Goal: Task Accomplishment & Management: Contribute content

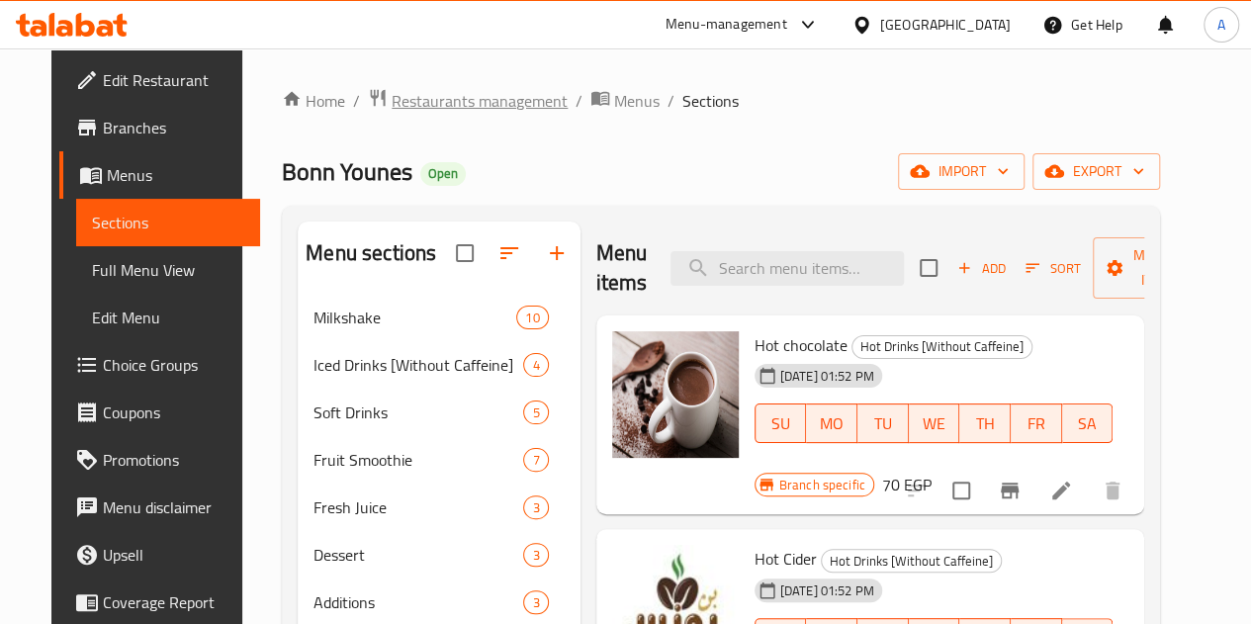
click at [453, 99] on span "Restaurants management" at bounding box center [480, 101] width 176 height 24
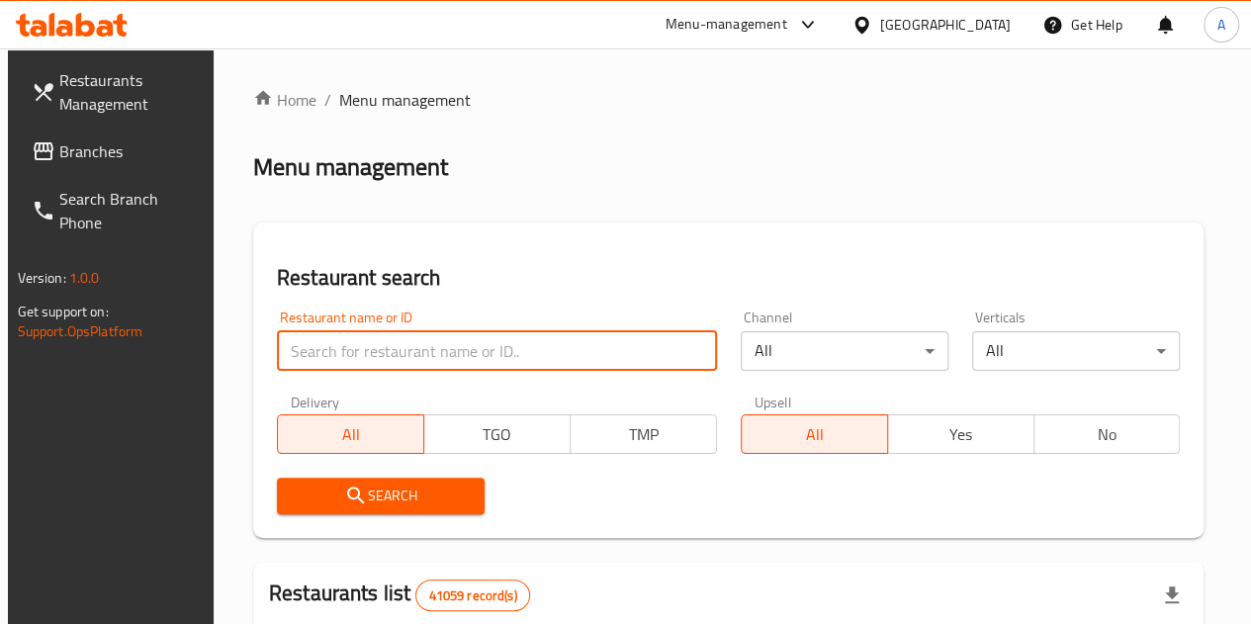
click at [356, 360] on input "search" at bounding box center [497, 351] width 440 height 40
paste input "682691"
type input "682691"
click button "Search" at bounding box center [381, 496] width 208 height 37
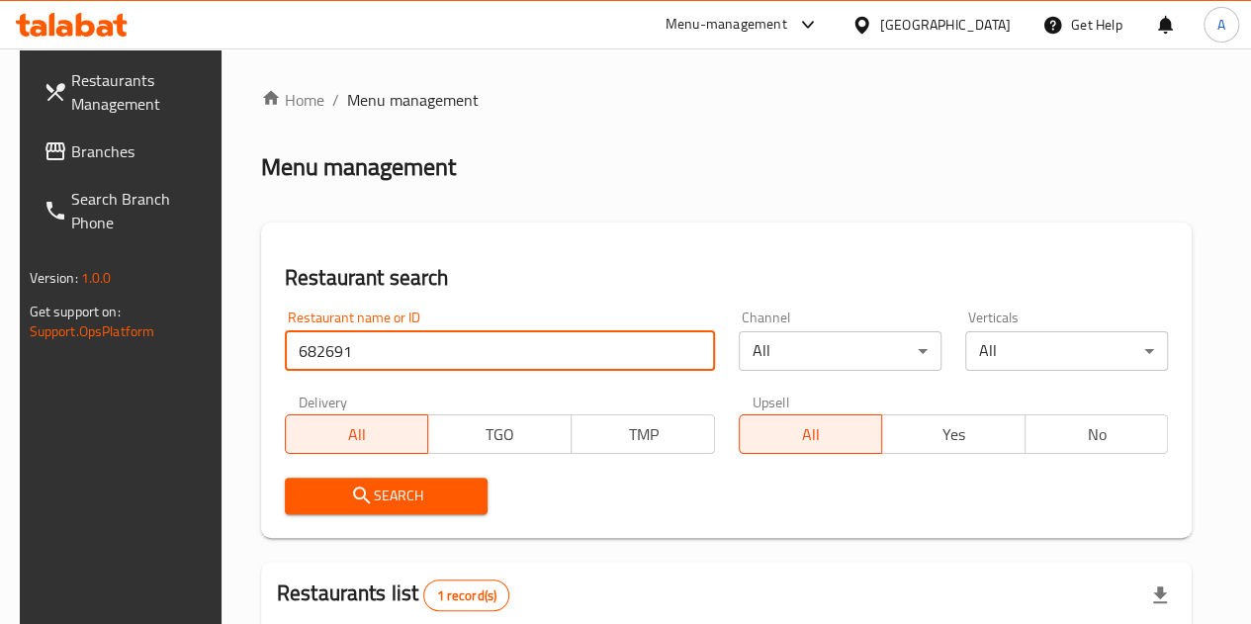
scroll to position [308, 0]
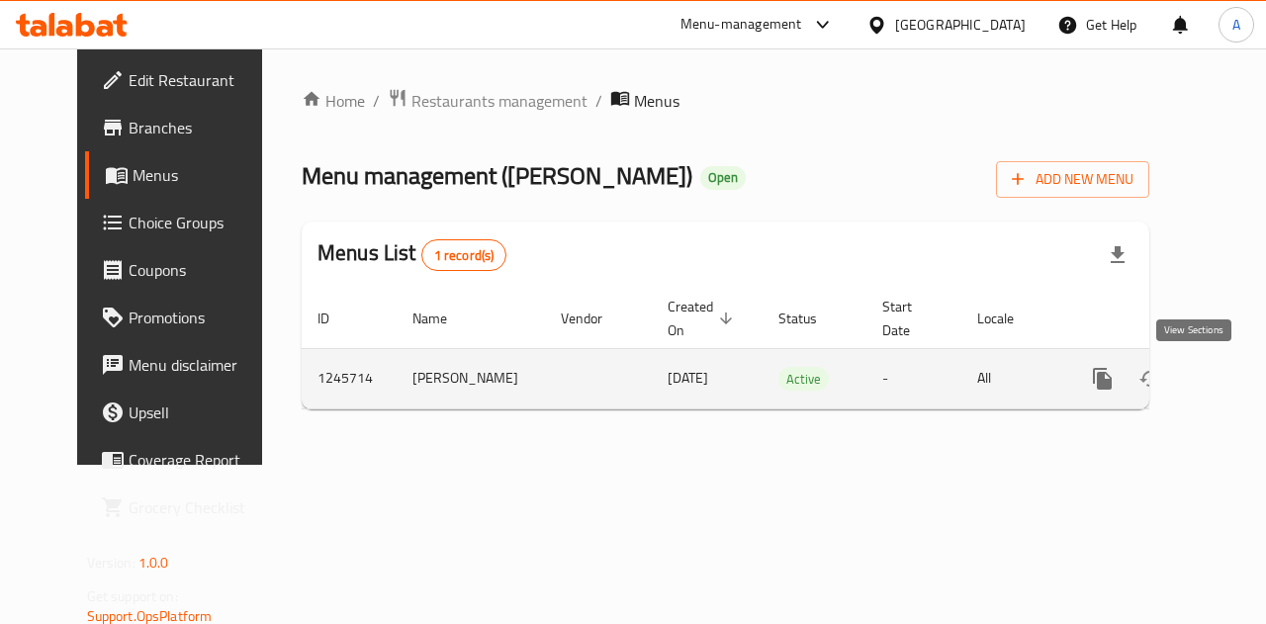
click at [1234, 386] on icon "enhanced table" at bounding box center [1246, 379] width 24 height 24
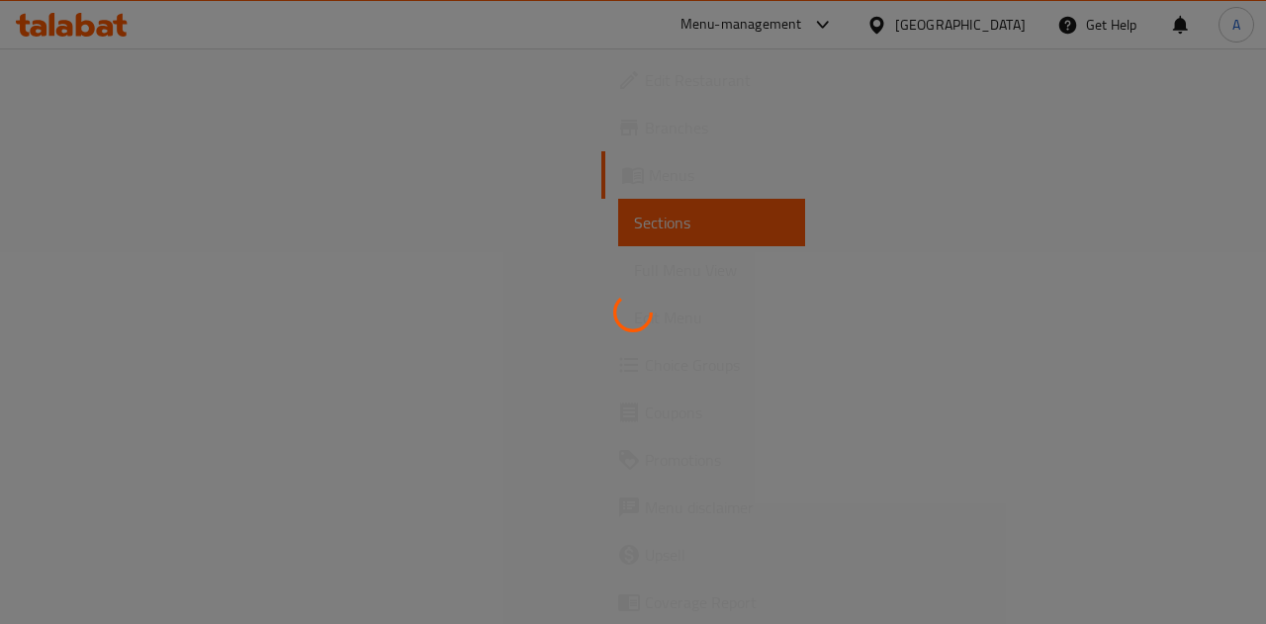
click at [895, 300] on div at bounding box center [633, 312] width 1266 height 624
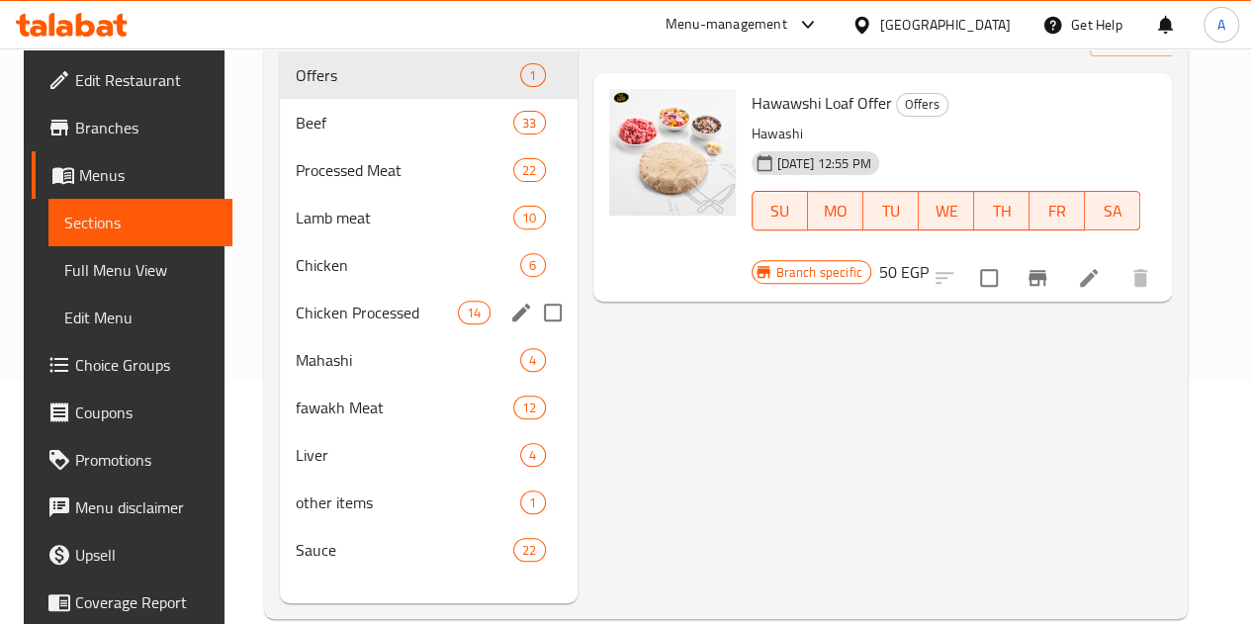
scroll to position [246, 0]
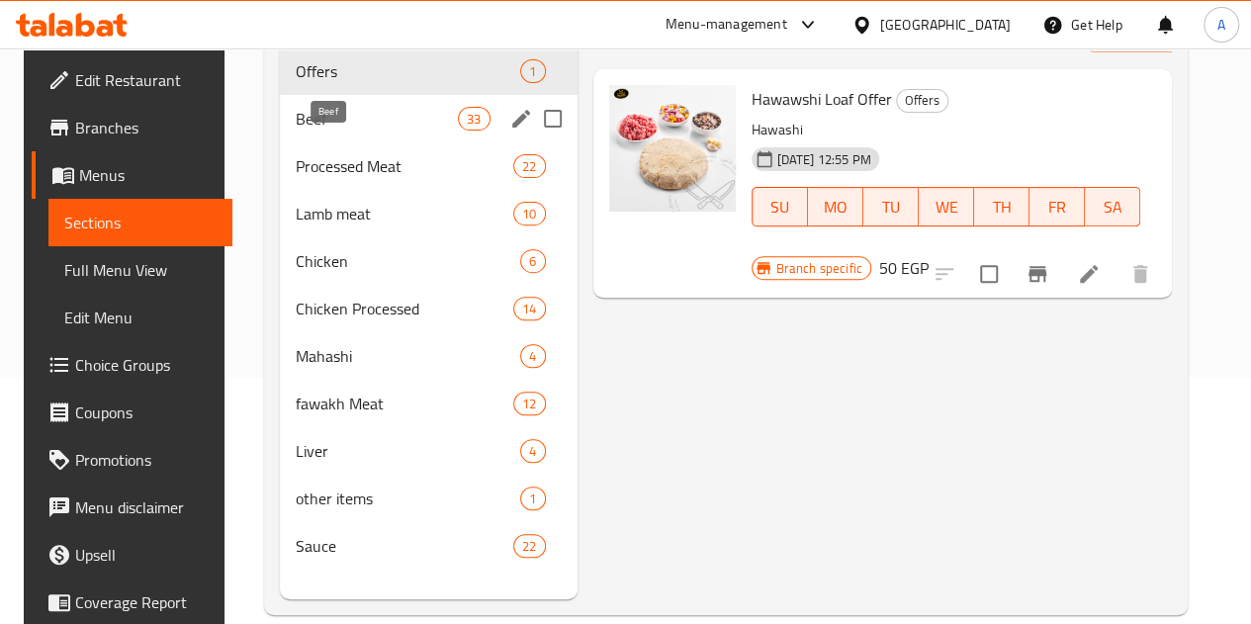
click at [336, 131] on span "Beef" at bounding box center [377, 119] width 163 height 24
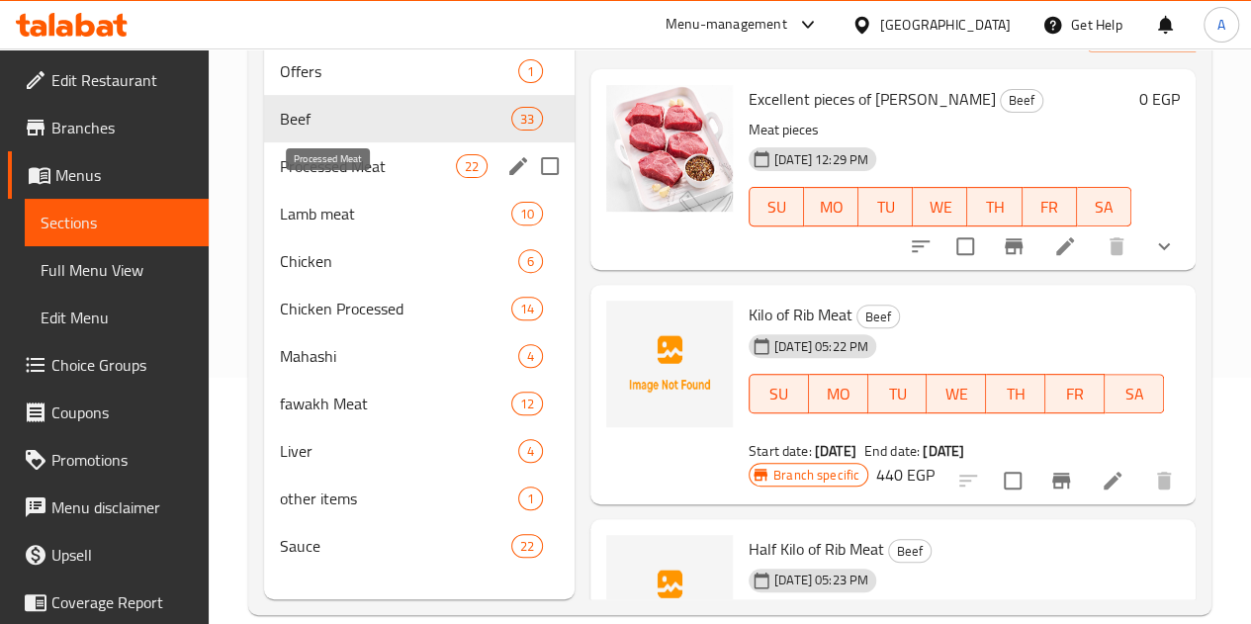
click at [360, 178] on span "Processed Meat" at bounding box center [368, 166] width 176 height 24
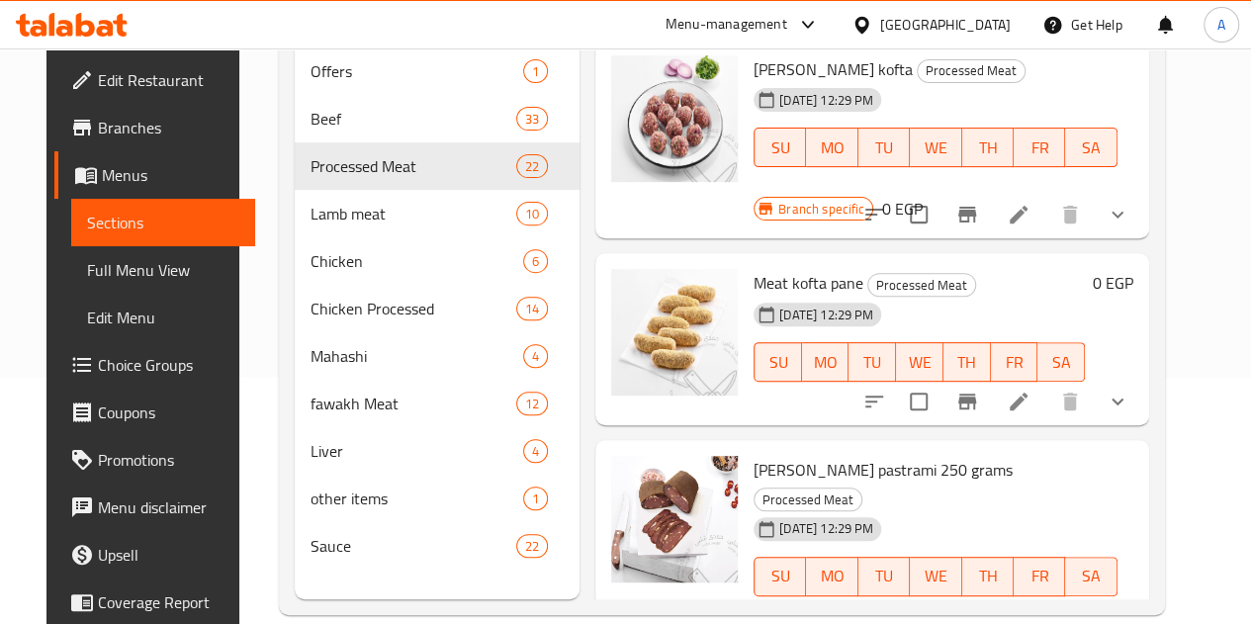
scroll to position [284, 0]
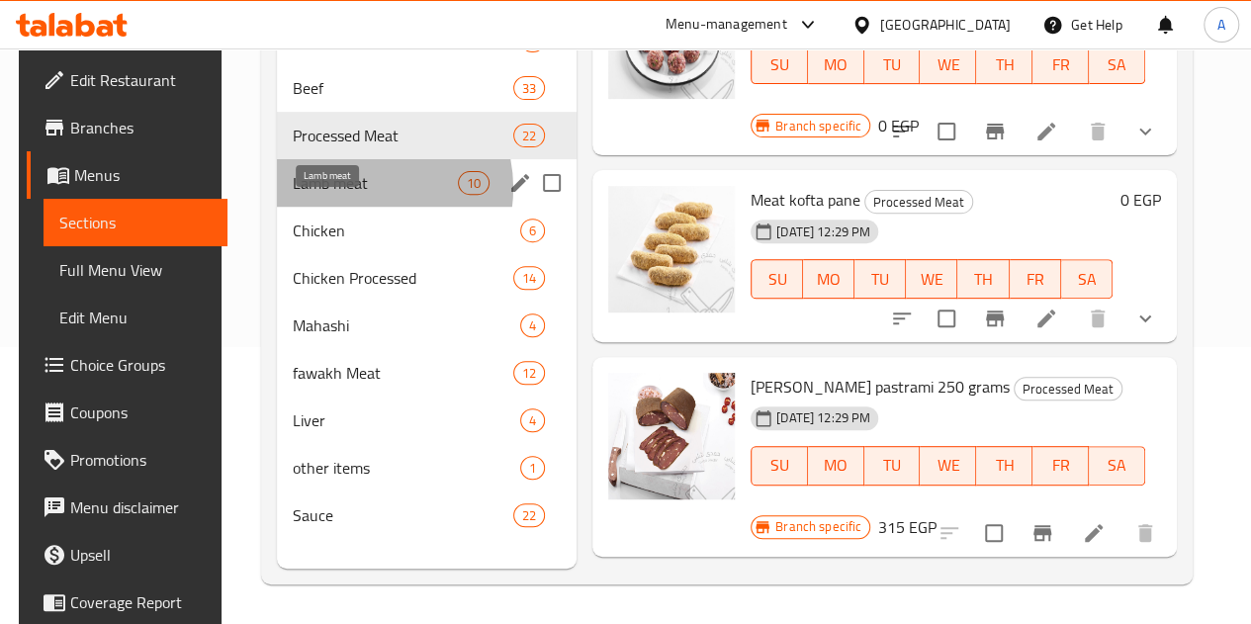
click at [352, 195] on span "Lamb meat" at bounding box center [375, 183] width 165 height 24
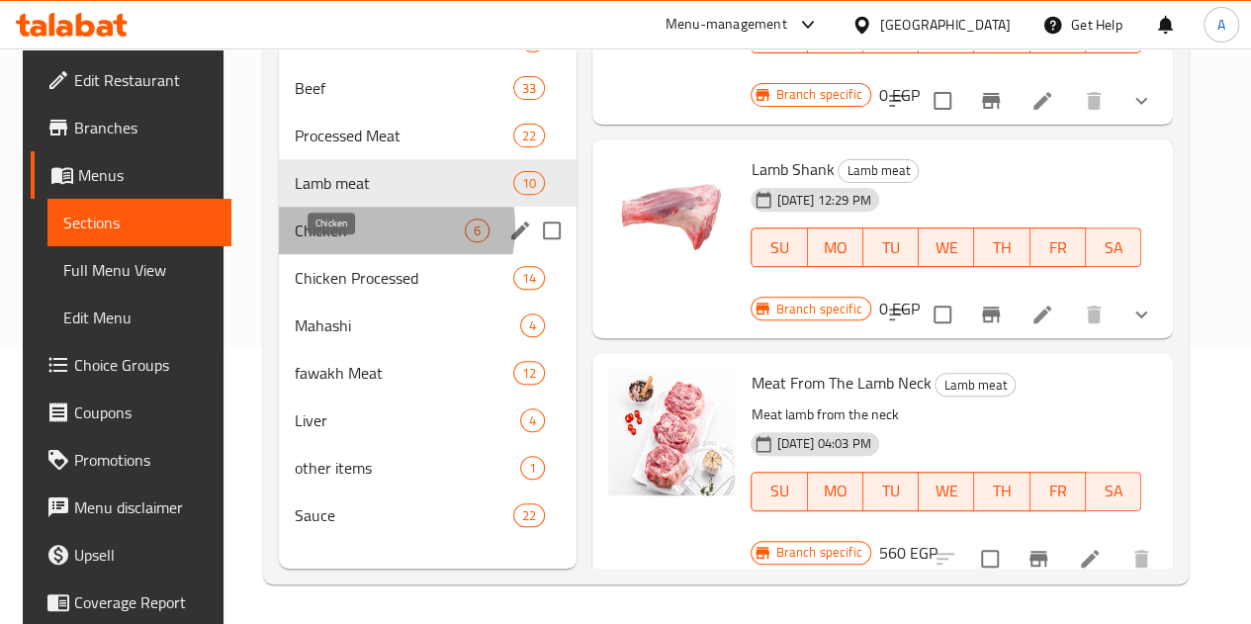
click at [360, 242] on span "Chicken" at bounding box center [380, 231] width 170 height 24
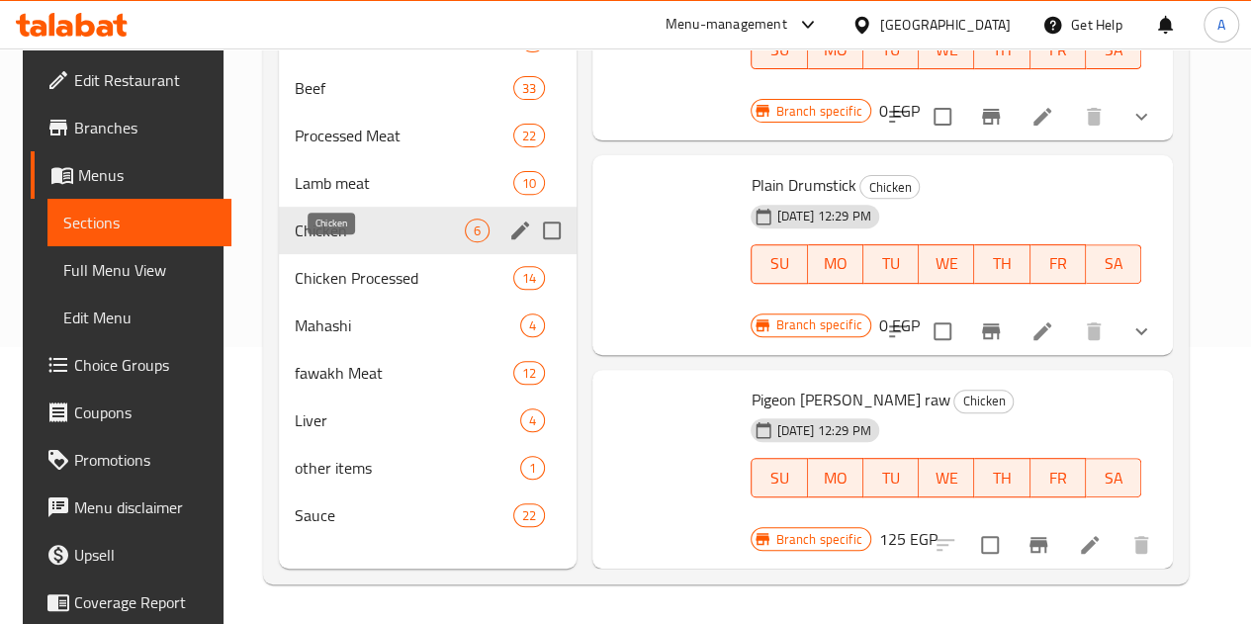
scroll to position [625, 0]
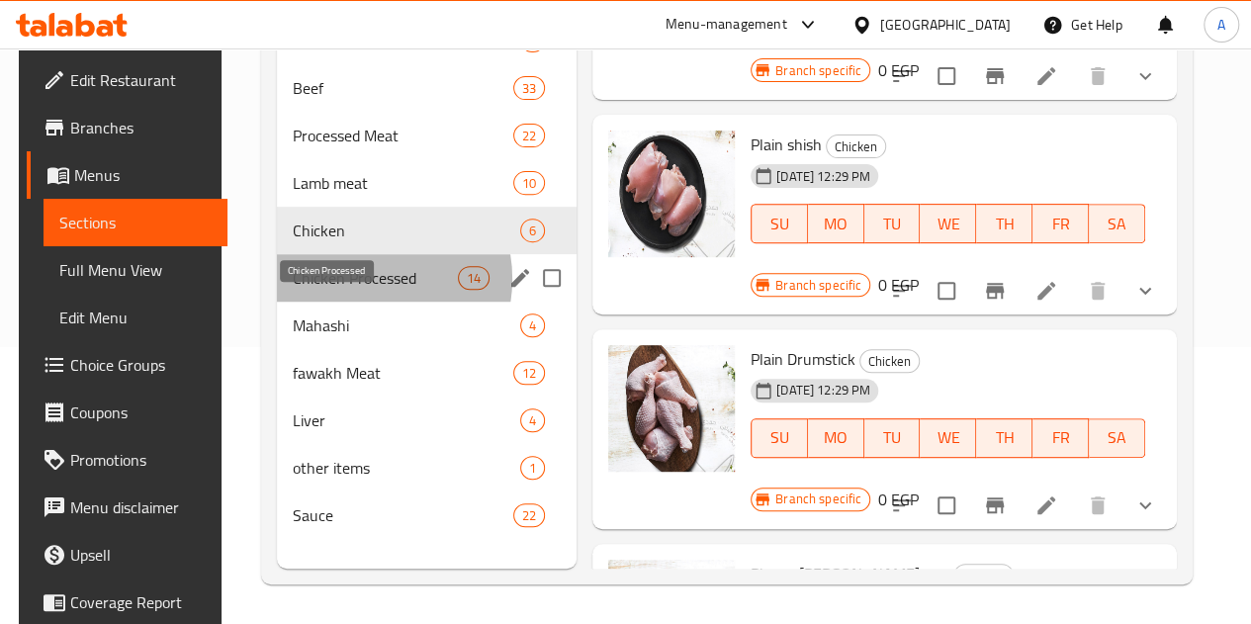
click at [347, 290] on span "Chicken Processed" at bounding box center [375, 278] width 165 height 24
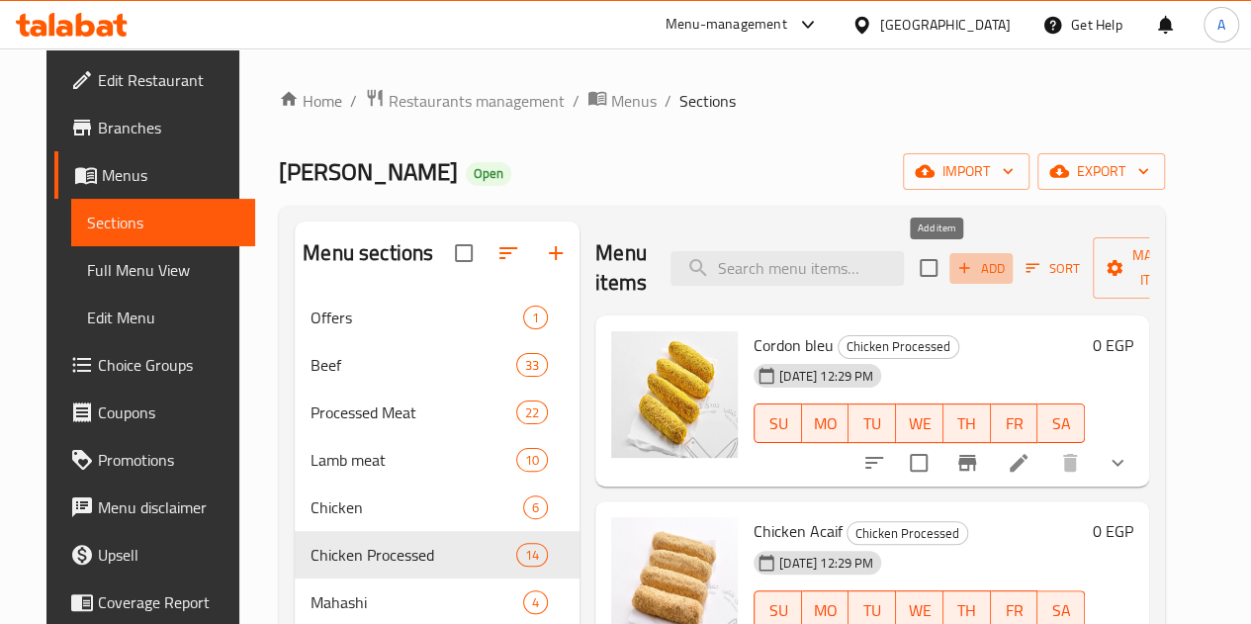
click at [955, 276] on span "Add" at bounding box center [981, 268] width 53 height 23
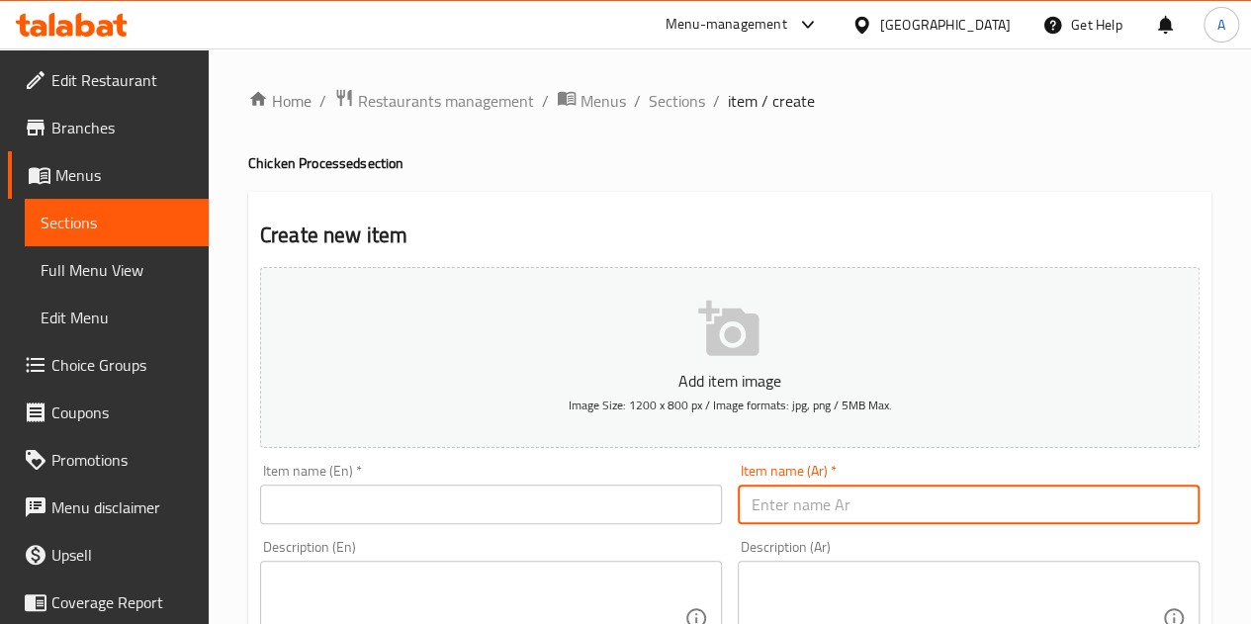
click at [793, 498] on input "text" at bounding box center [969, 505] width 462 height 40
paste input "حواوشي مستوي جاهز"
type input "حواوشي مستوي جاهز"
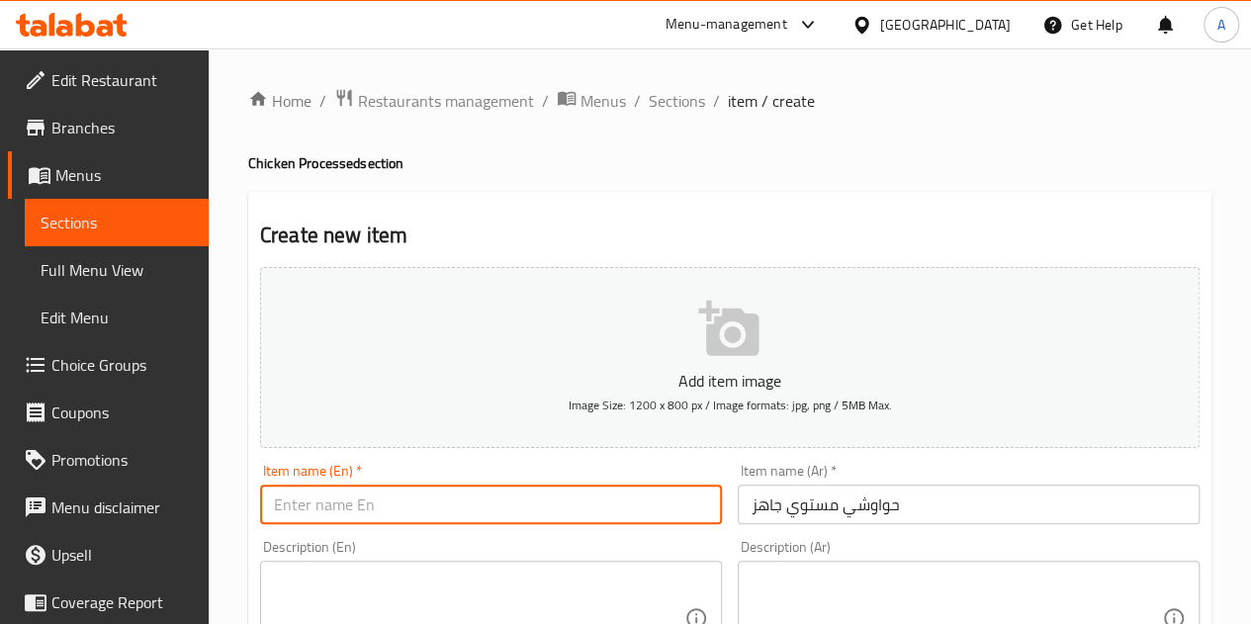
click at [424, 492] on input "text" at bounding box center [491, 505] width 462 height 40
paste input "Ready-made Hawawshi"
type input "Ready-made Hawawshi"
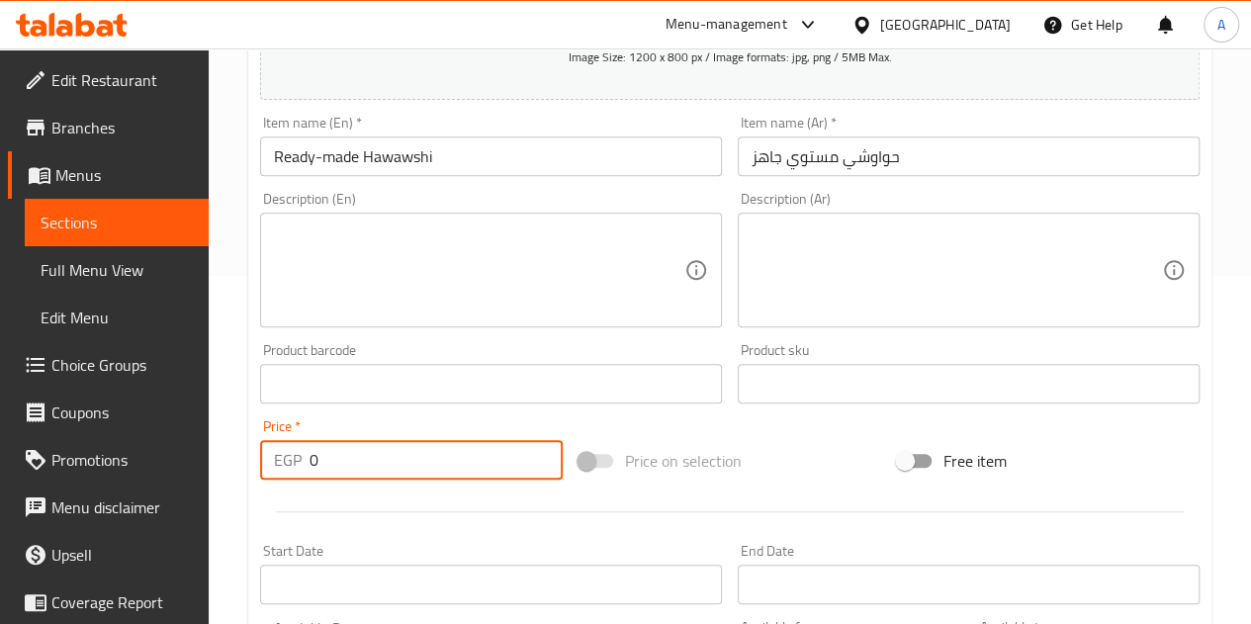
click at [446, 468] on input "0" at bounding box center [436, 460] width 253 height 40
type input "75"
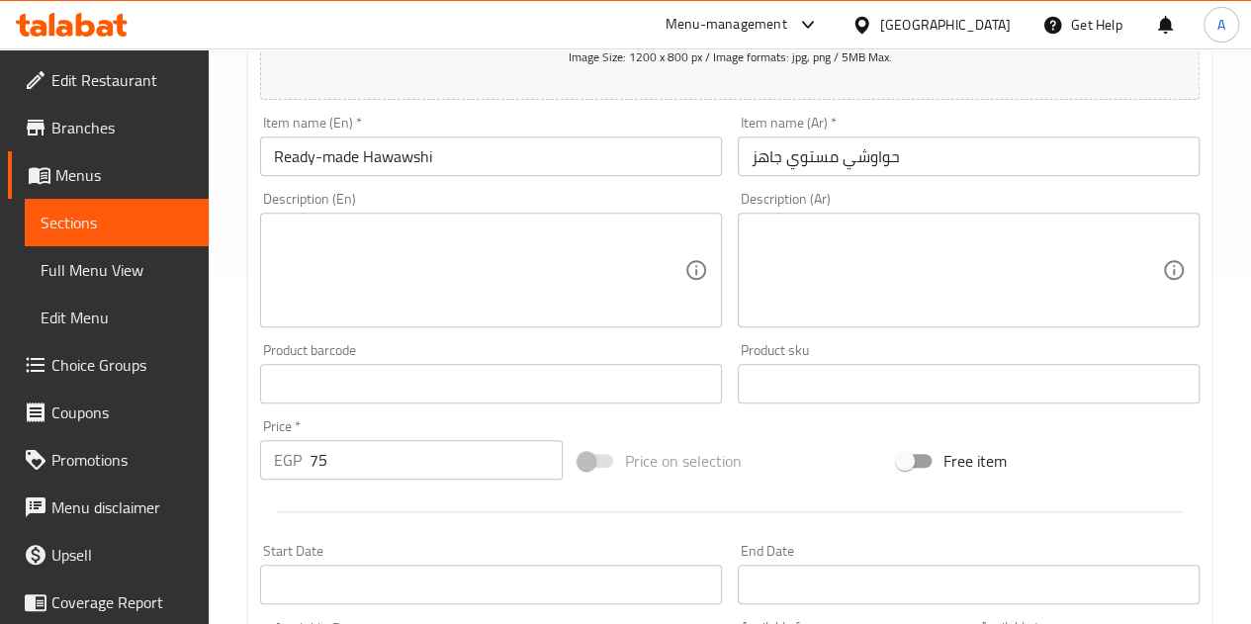
click at [399, 501] on div at bounding box center [730, 512] width 956 height 48
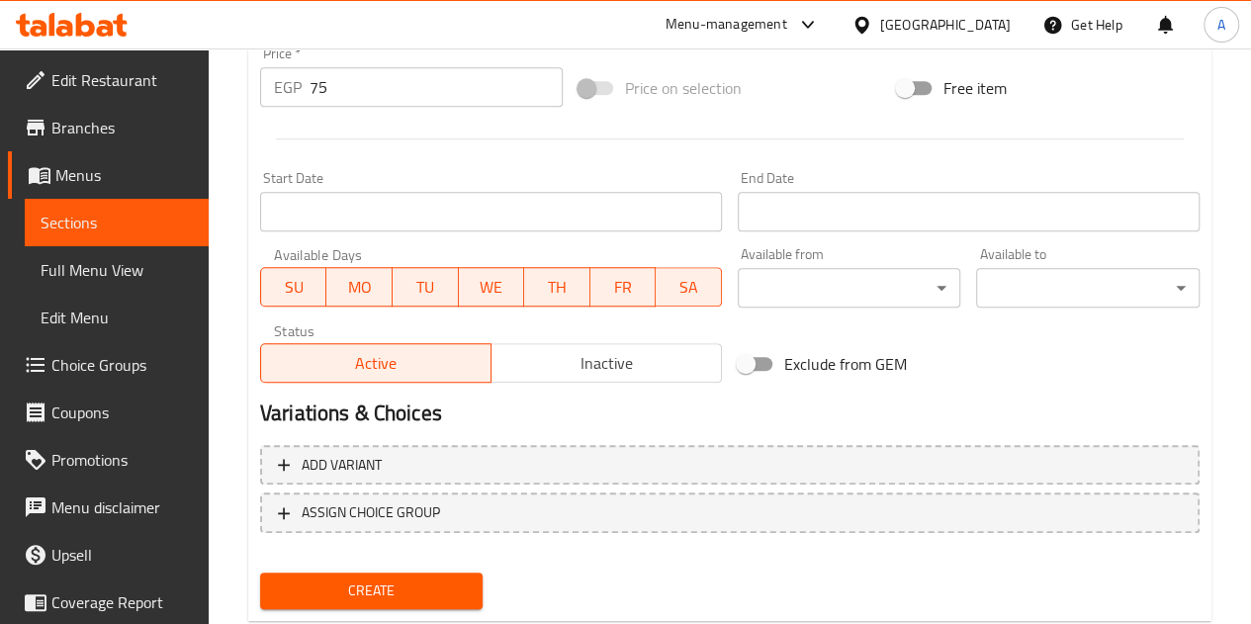
scroll to position [740, 0]
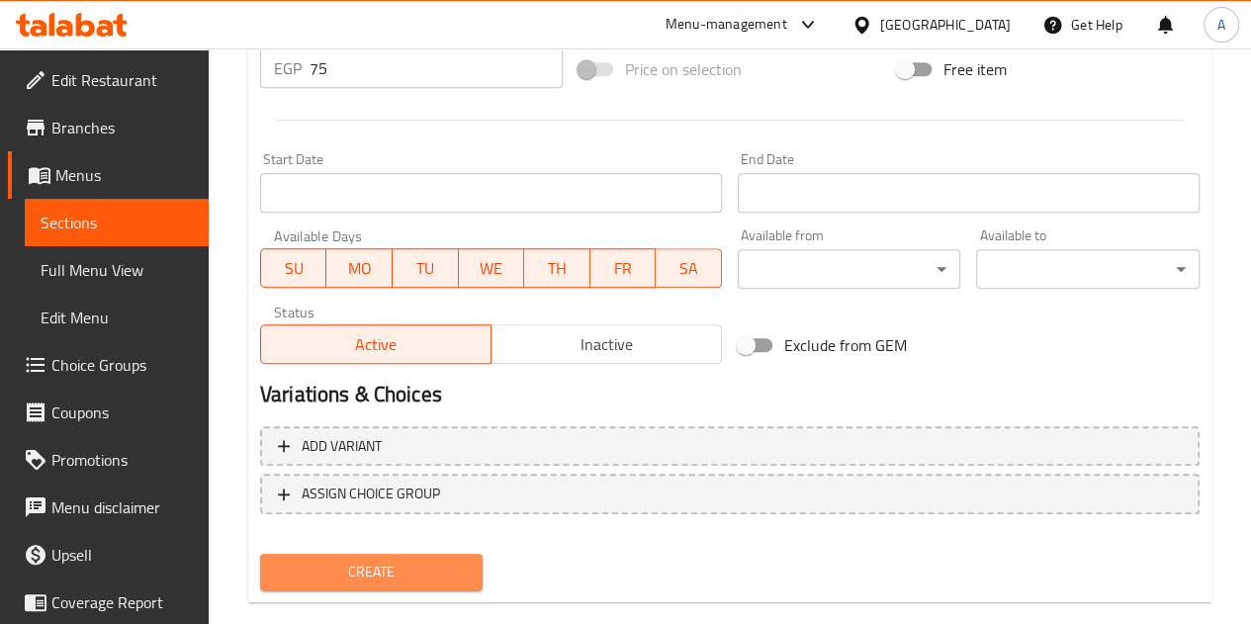
click at [374, 560] on span "Create" at bounding box center [372, 572] width 192 height 25
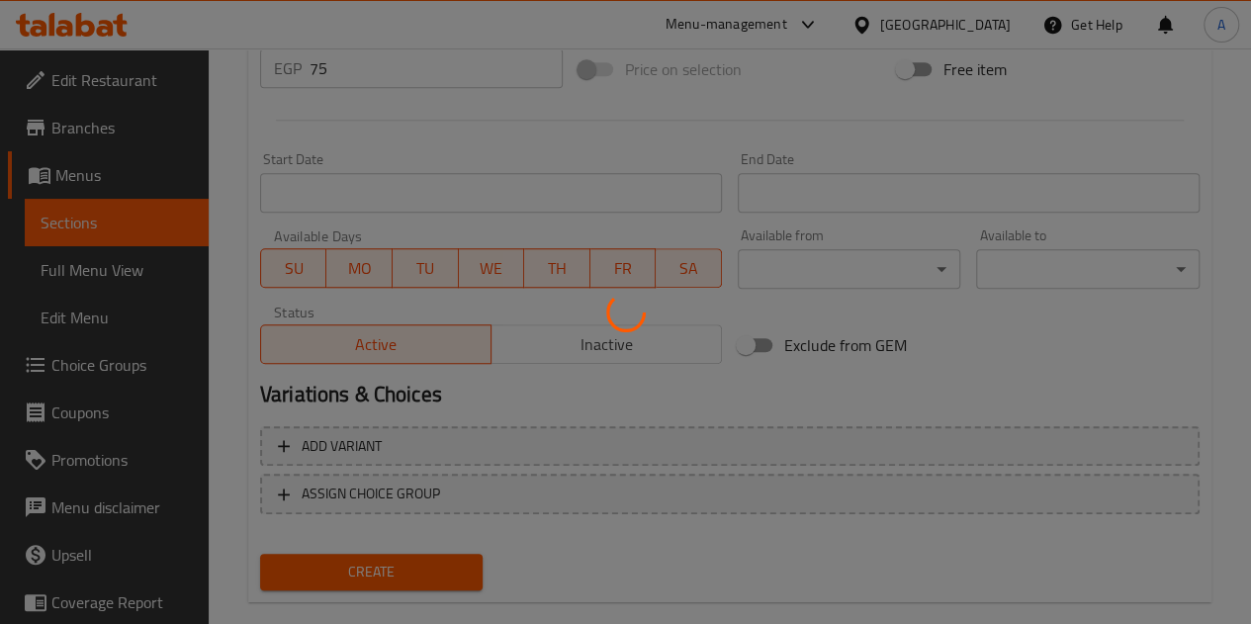
type input "0"
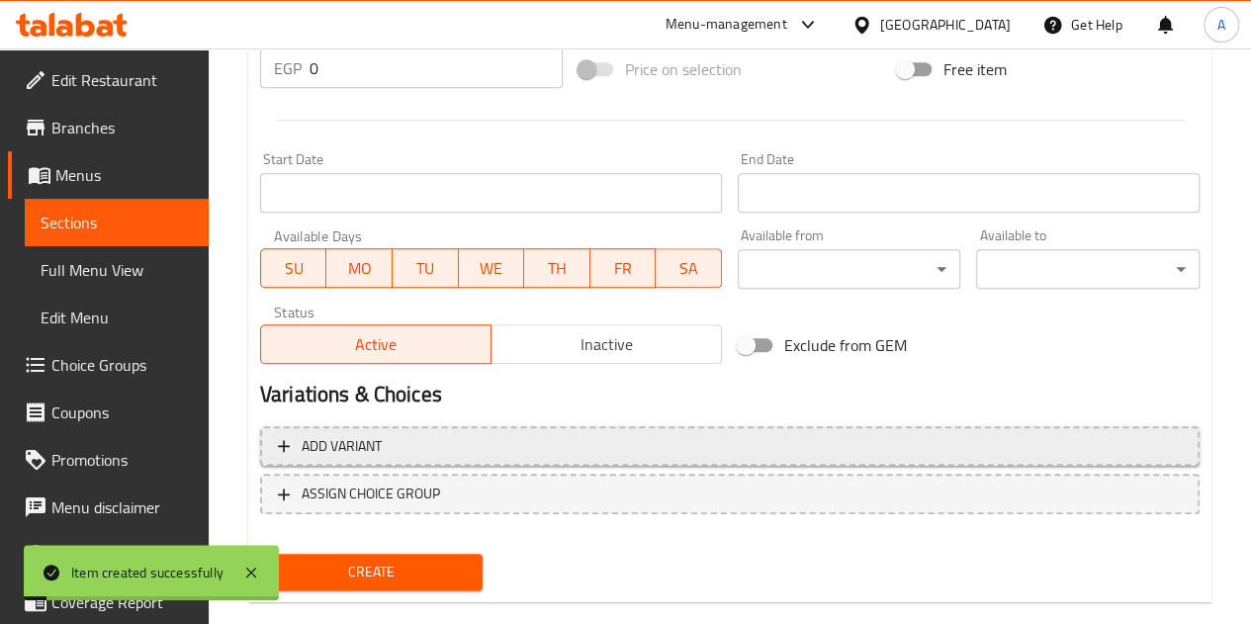
scroll to position [0, 0]
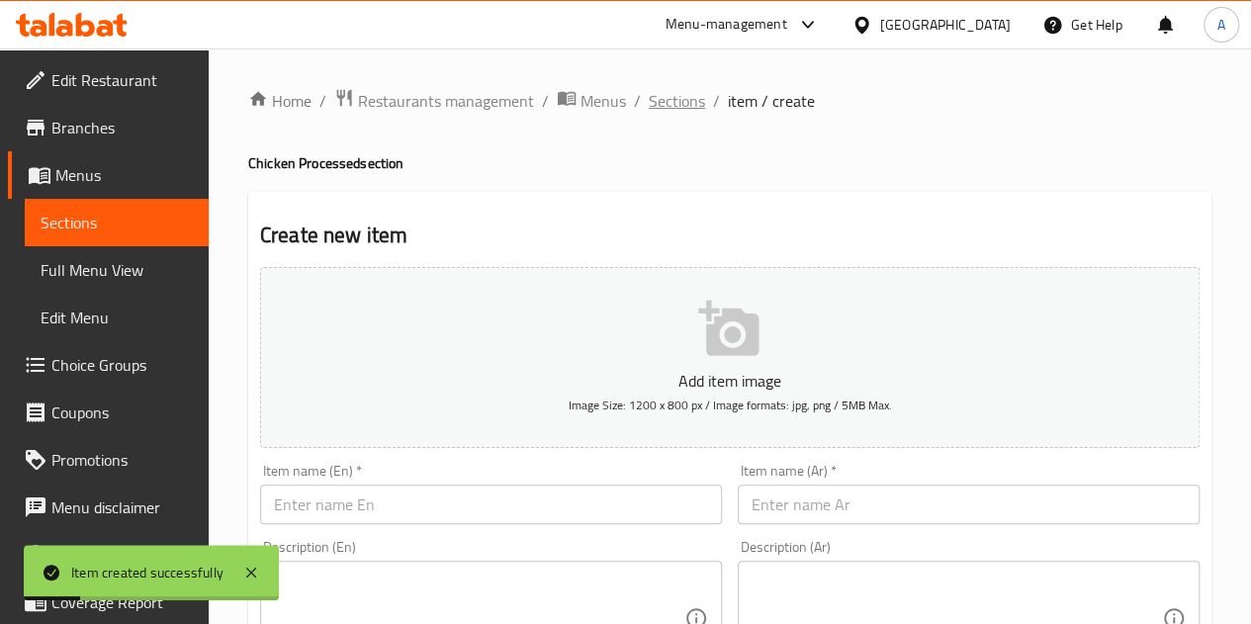
click at [691, 105] on span "Sections" at bounding box center [677, 101] width 56 height 24
